Goal: Transaction & Acquisition: Purchase product/service

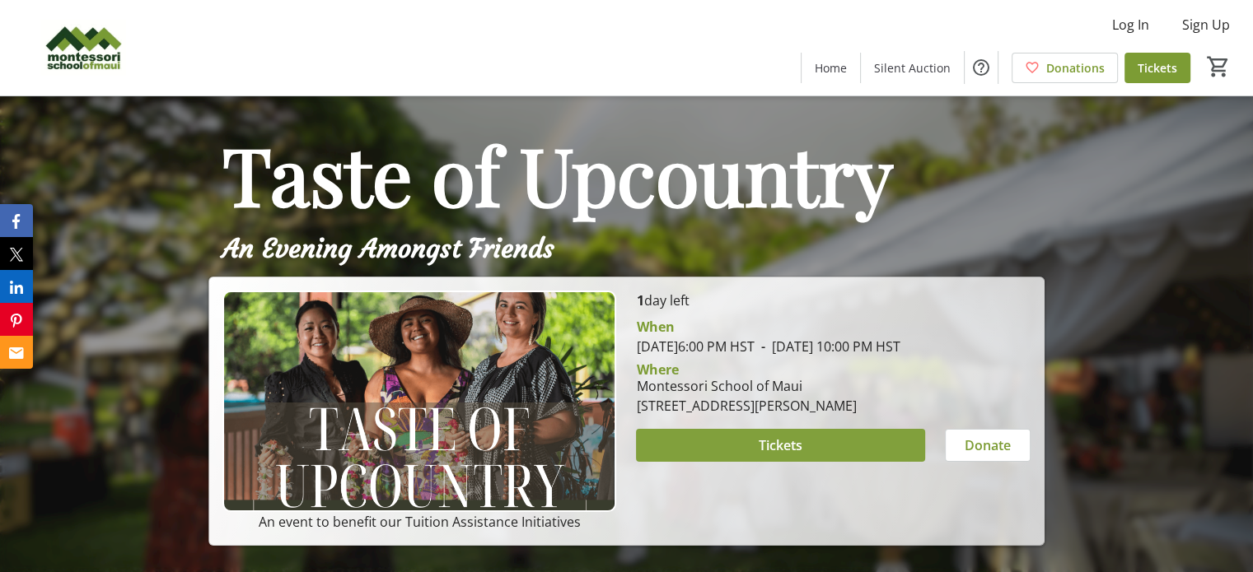
click at [763, 455] on span "Tickets" at bounding box center [781, 446] width 44 height 20
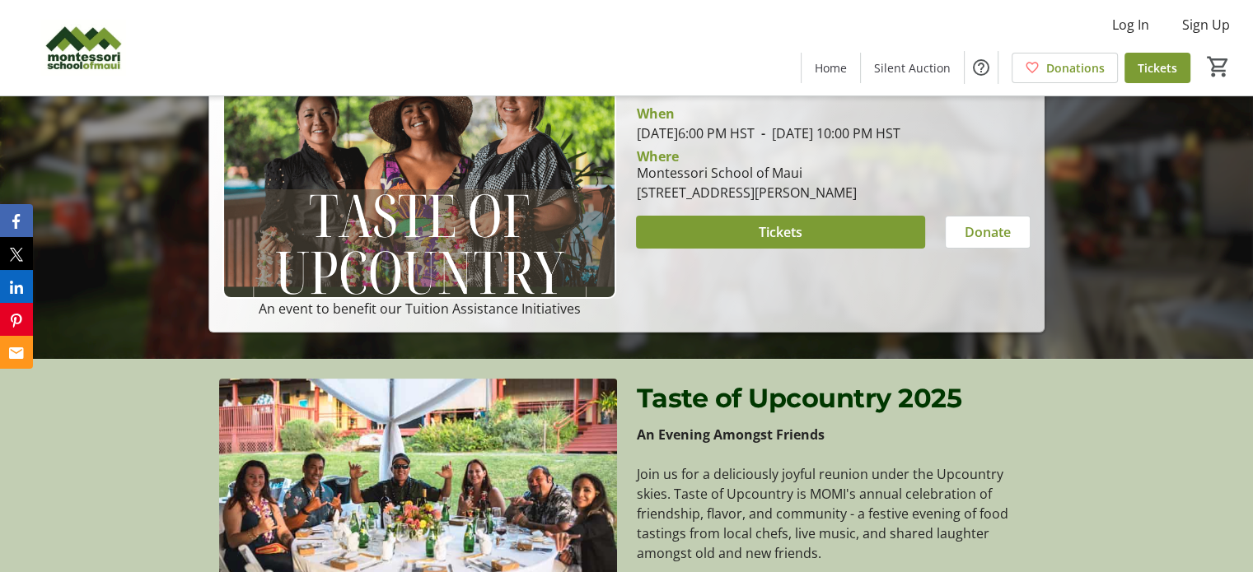
scroll to position [82, 0]
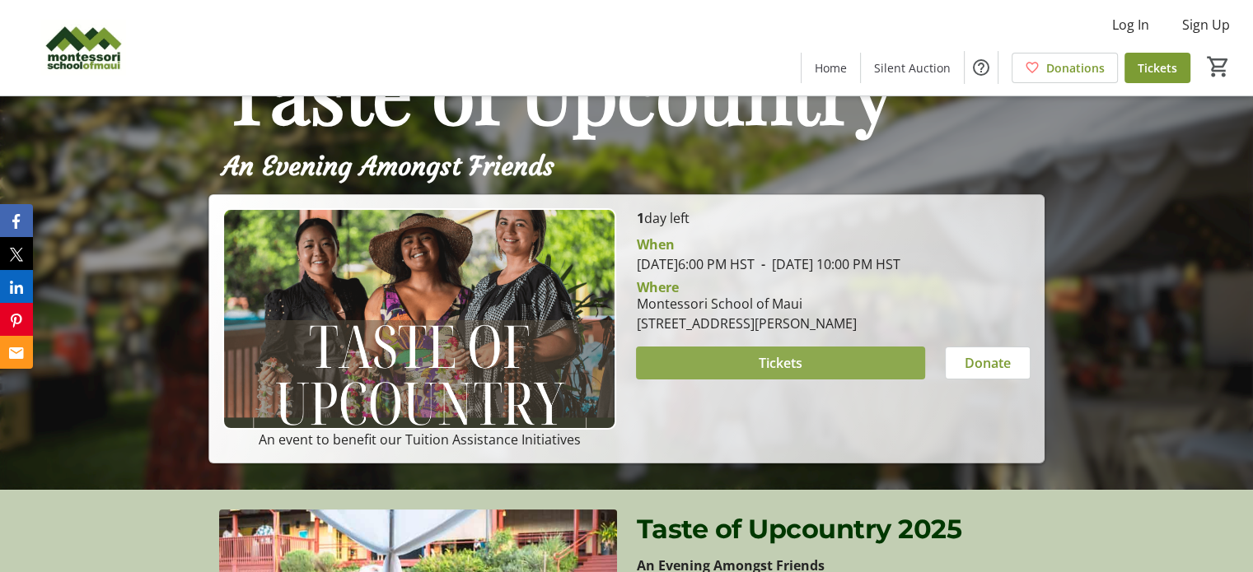
click at [783, 373] on span "Tickets" at bounding box center [781, 363] width 44 height 20
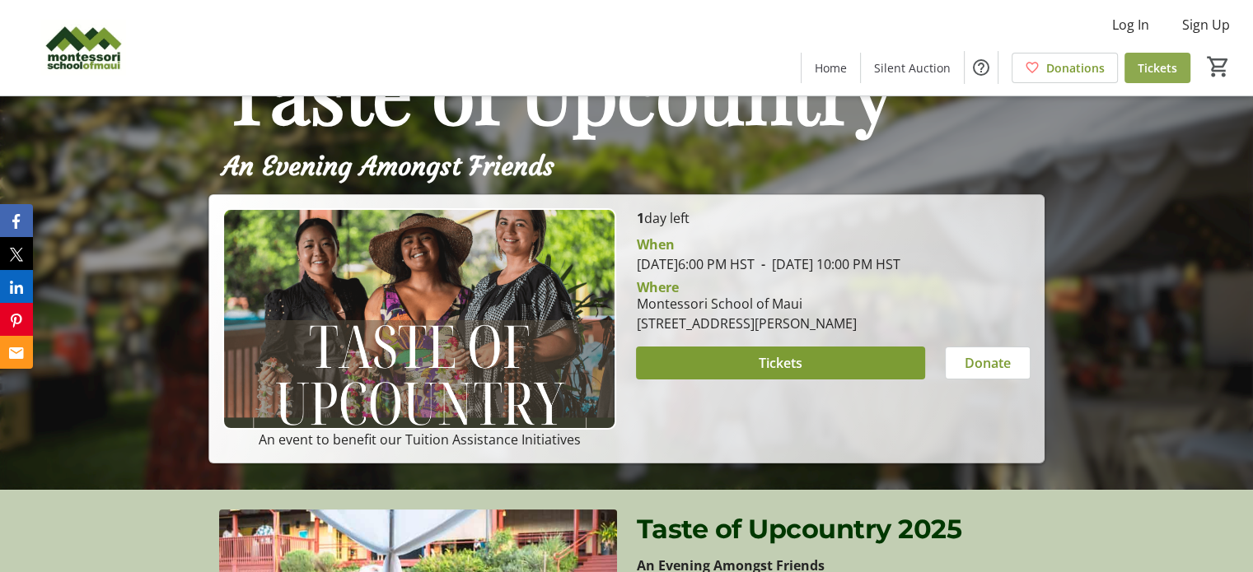
click at [1167, 69] on span "Tickets" at bounding box center [1157, 67] width 40 height 17
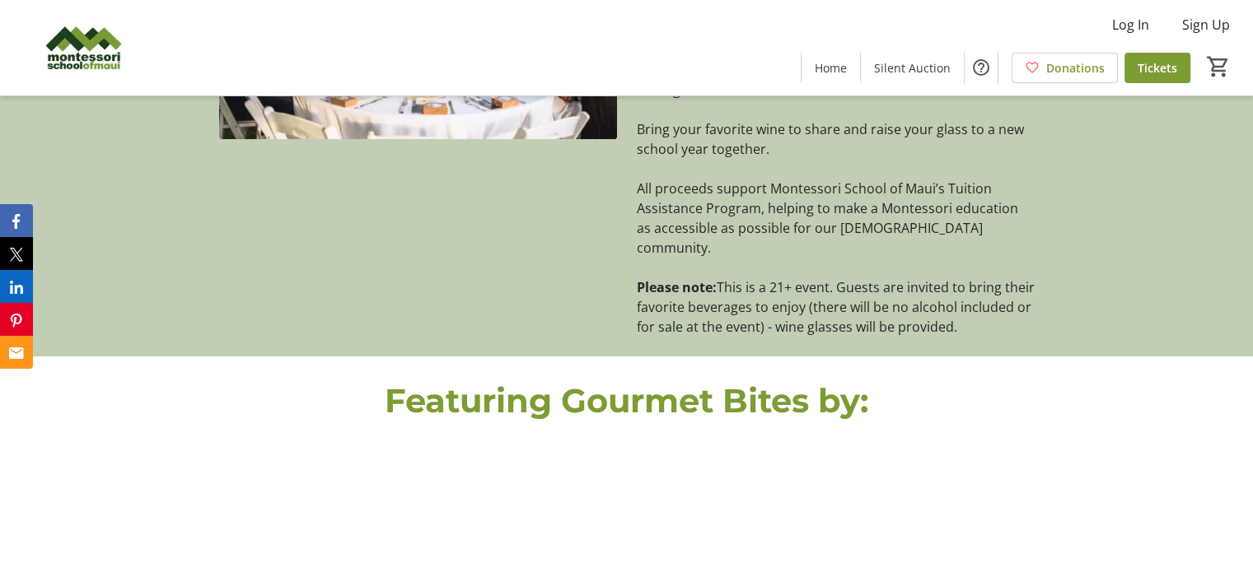
scroll to position [486, 0]
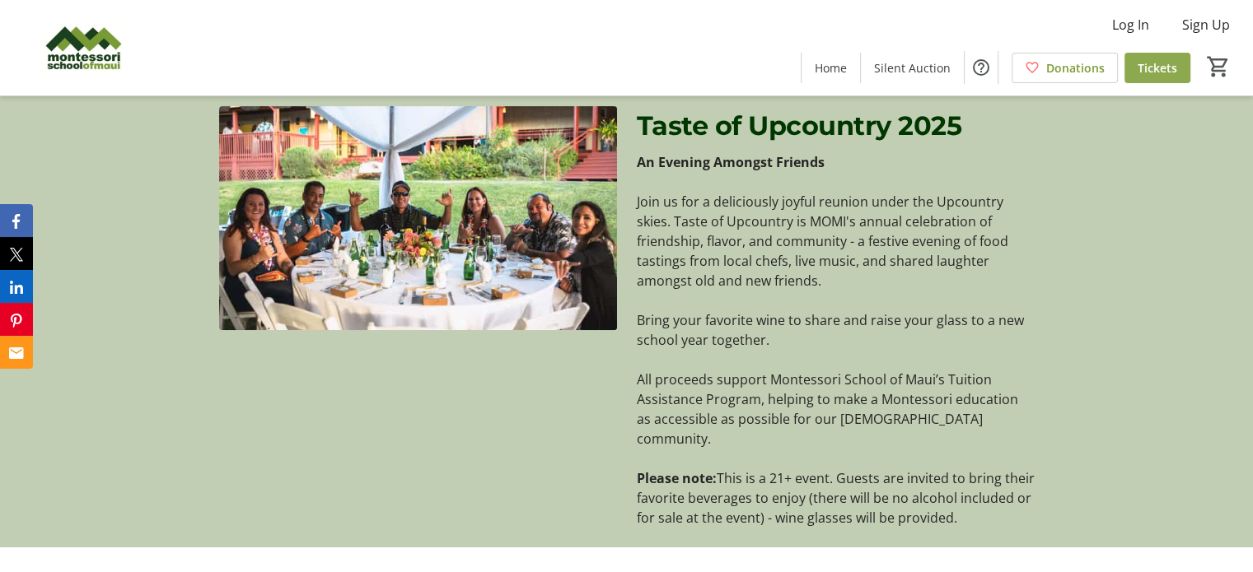
click at [1170, 72] on span "Tickets" at bounding box center [1157, 67] width 40 height 17
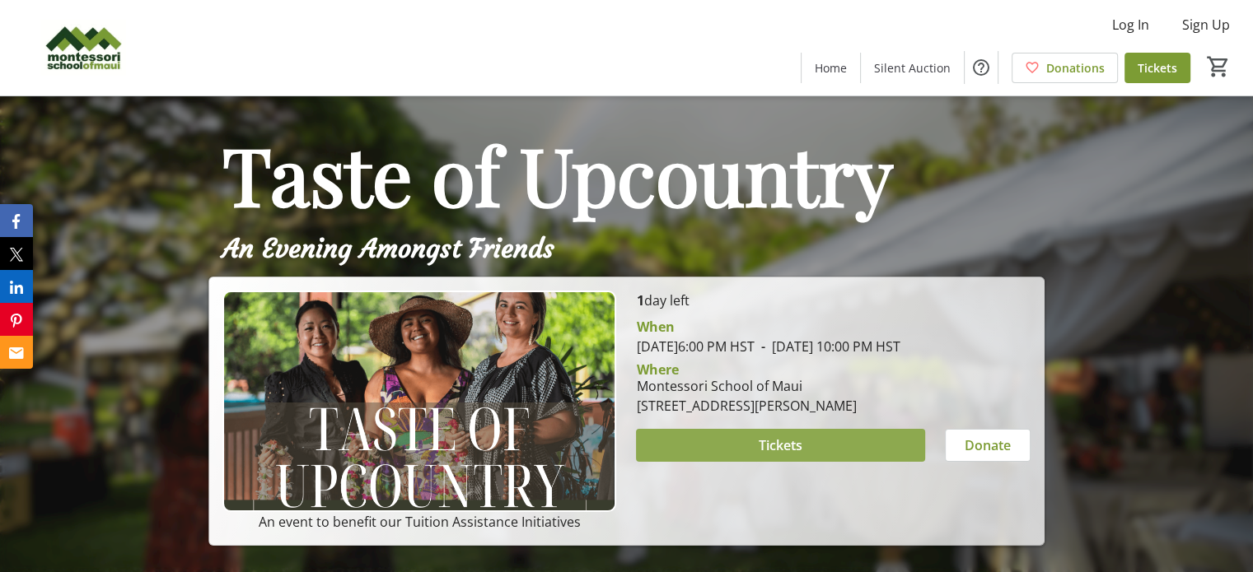
click at [781, 455] on span "Tickets" at bounding box center [781, 446] width 44 height 20
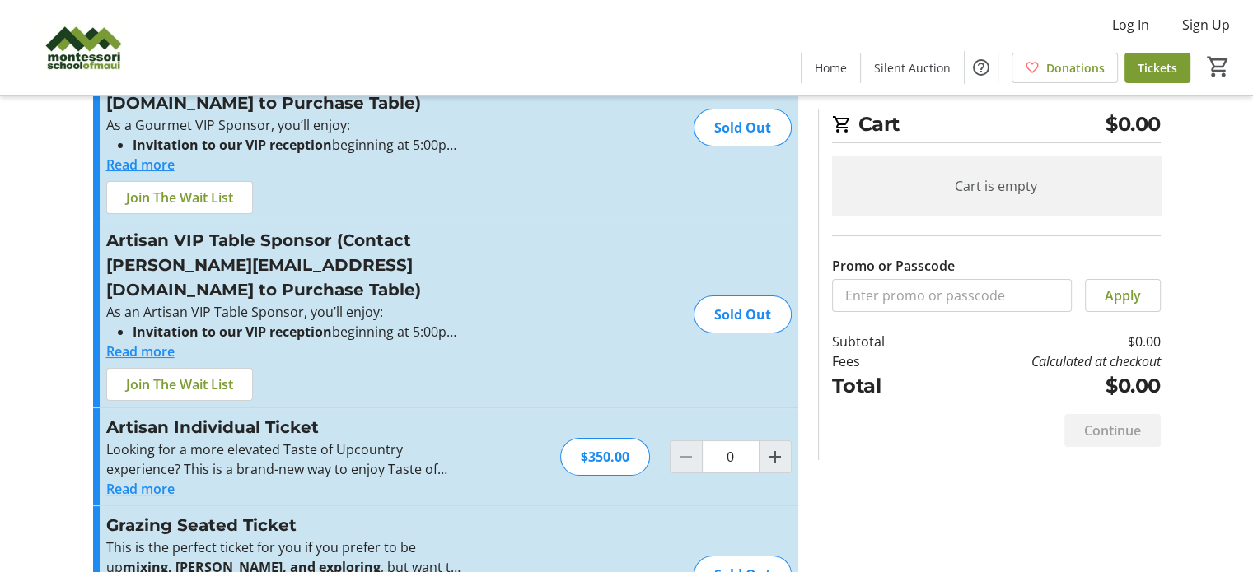
scroll to position [239, 0]
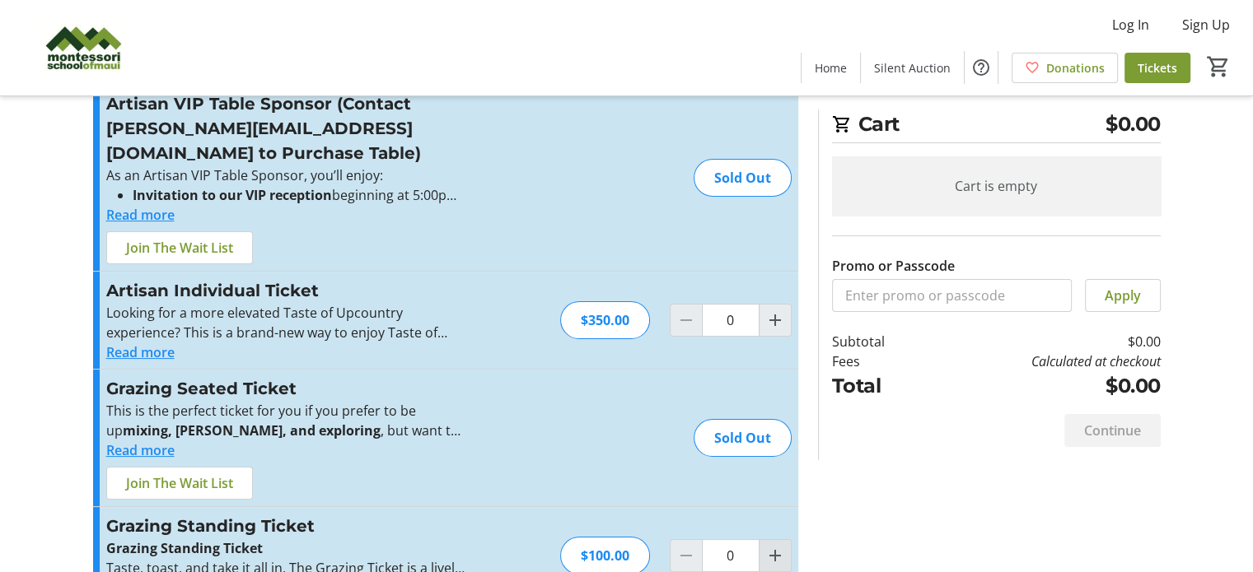
click at [769, 546] on mat-icon "Increment by one" at bounding box center [775, 556] width 20 height 20
type input "1"
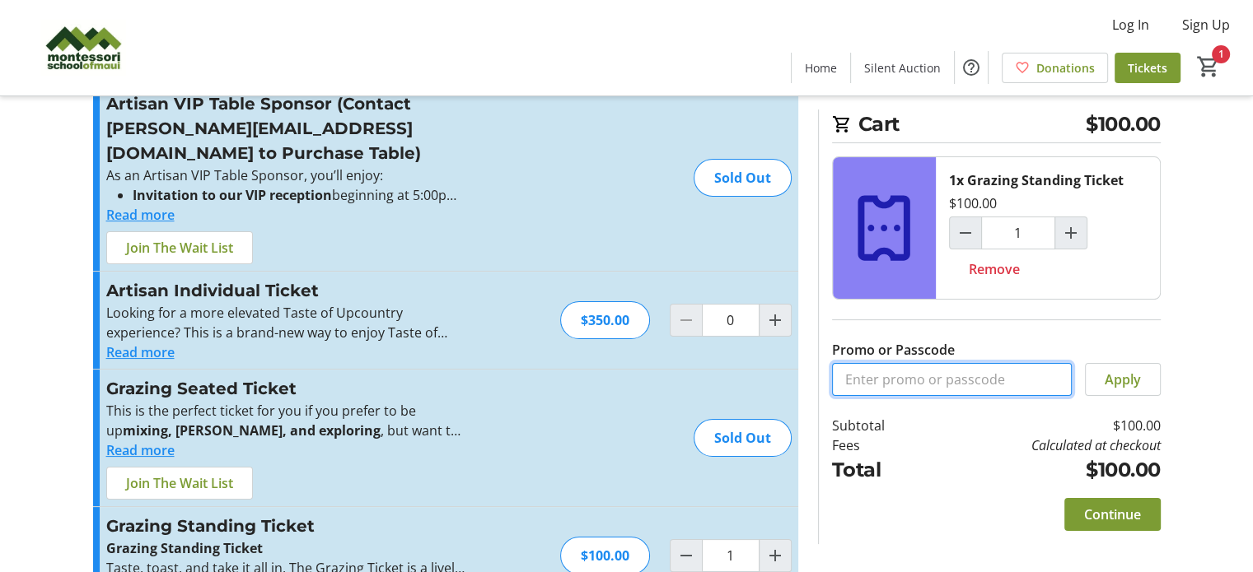
click at [909, 378] on input "Promo or Passcode" at bounding box center [952, 379] width 240 height 33
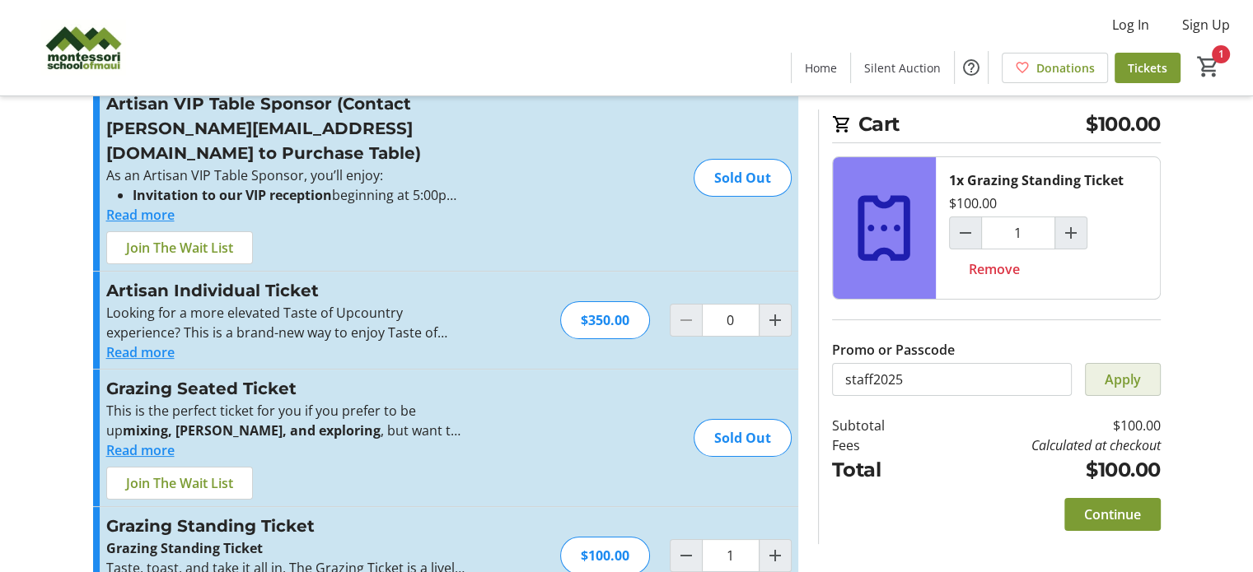
click at [1118, 377] on span "Apply" at bounding box center [1122, 380] width 36 height 20
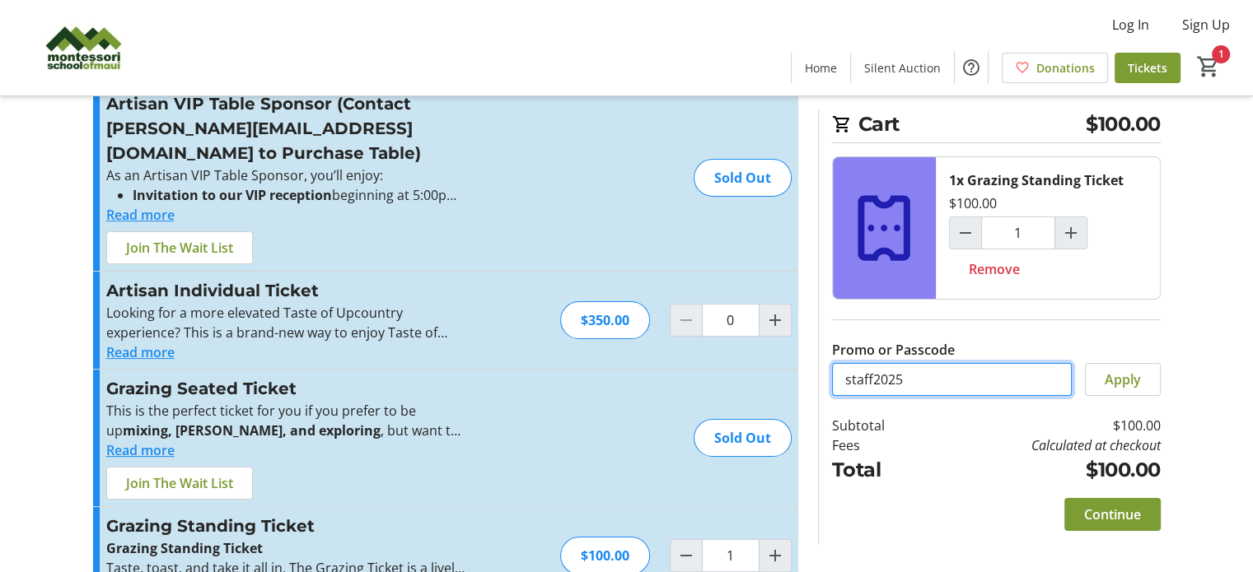
click at [871, 380] on input "staff2025" at bounding box center [952, 379] width 240 height 33
type input "STAFF2025"
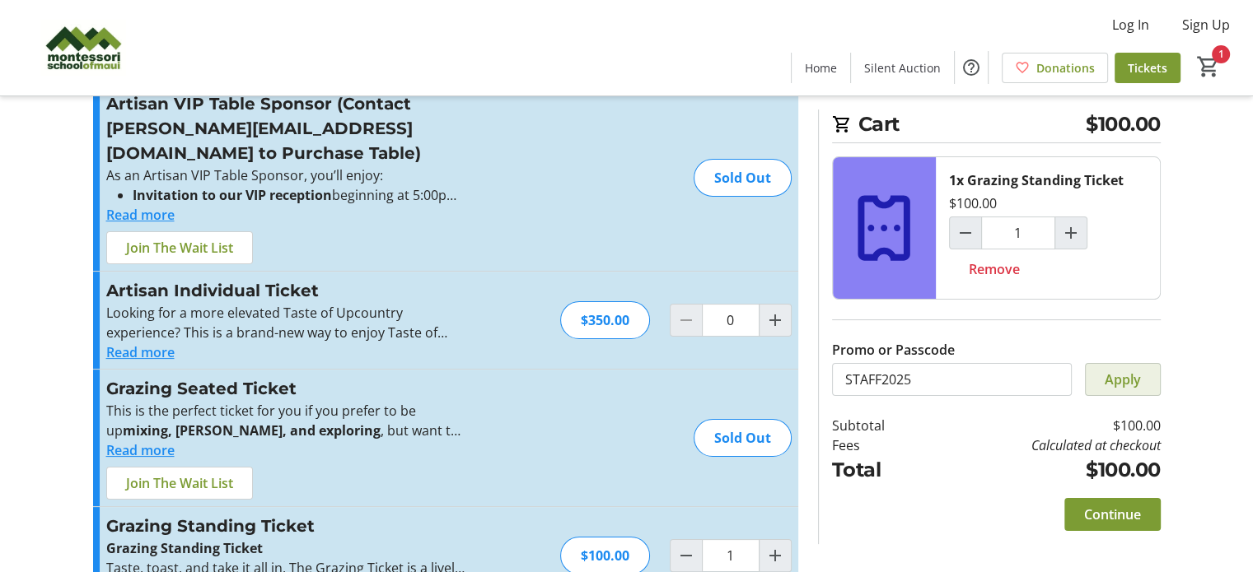
click at [1122, 373] on span "Apply" at bounding box center [1122, 380] width 36 height 20
